Goal: Navigation & Orientation: Find specific page/section

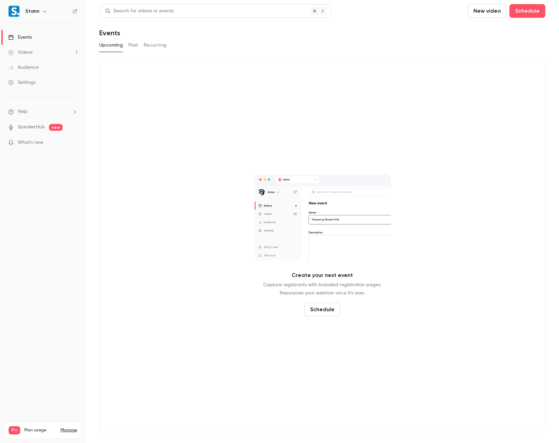
click at [132, 47] on button "Past" at bounding box center [133, 45] width 10 height 11
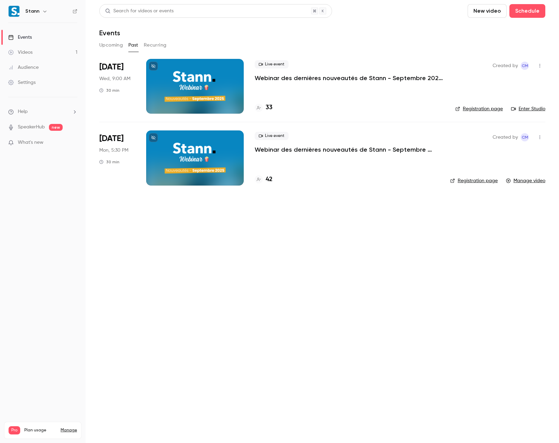
click at [55, 49] on link "Videos 1" at bounding box center [43, 52] width 86 height 15
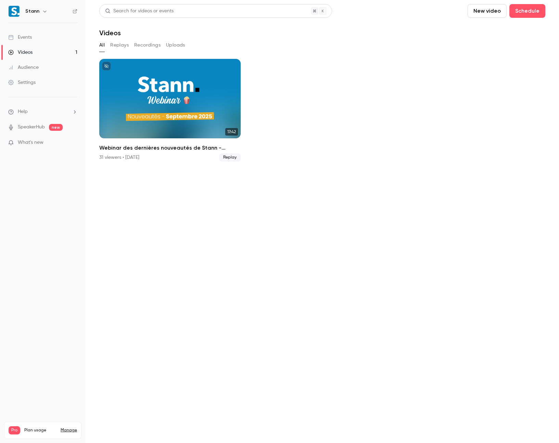
click at [46, 41] on link "Events" at bounding box center [43, 37] width 86 height 15
